Goal: Information Seeking & Learning: Understand process/instructions

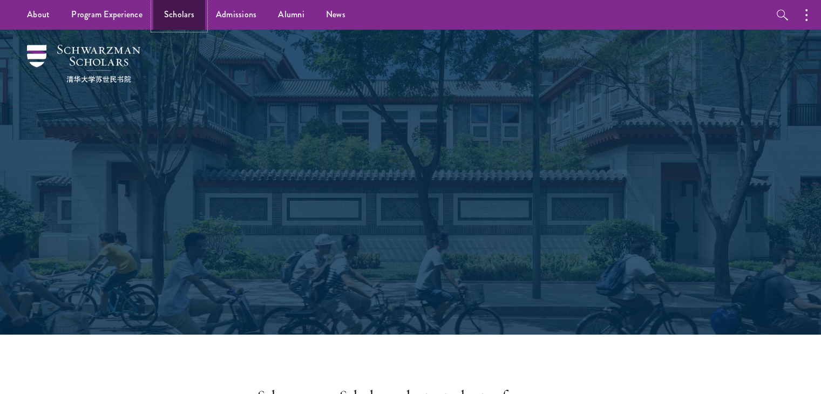
click at [190, 21] on link "Scholars" at bounding box center [179, 15] width 52 height 30
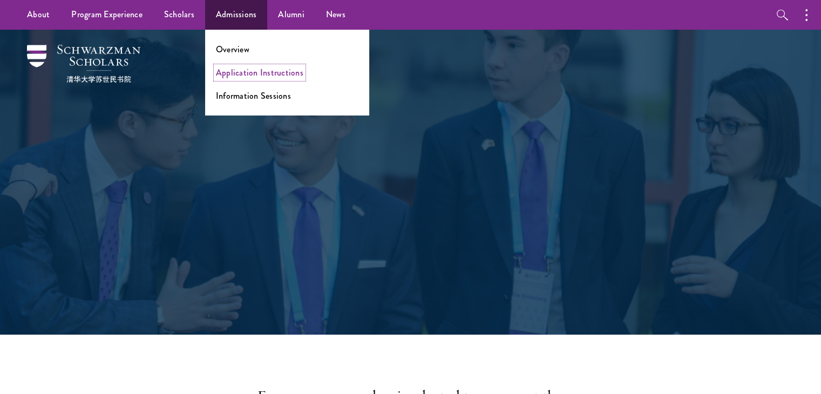
click at [252, 77] on link "Application Instructions" at bounding box center [259, 72] width 87 height 12
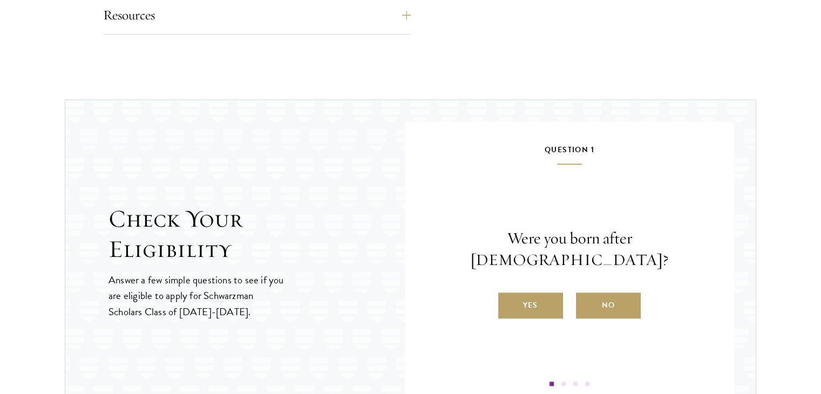
scroll to position [1039, 0]
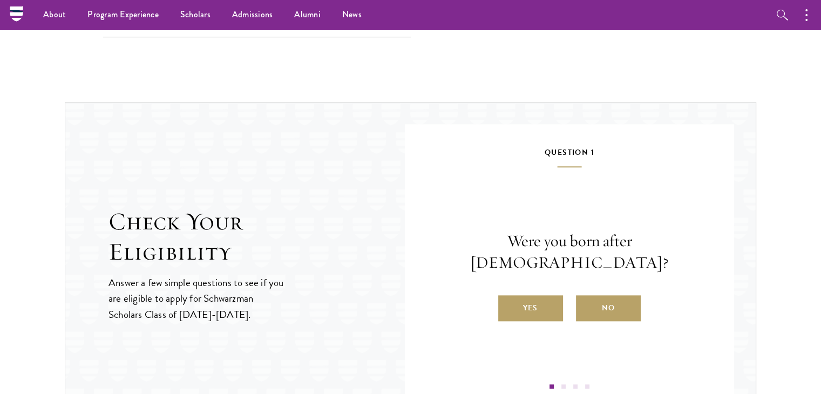
click at [18, 19] on nav "About Overview Leadership Donors Program Experience Overview Curriculum Student…" at bounding box center [341, 15] width 651 height 30
